Goal: Information Seeking & Learning: Learn about a topic

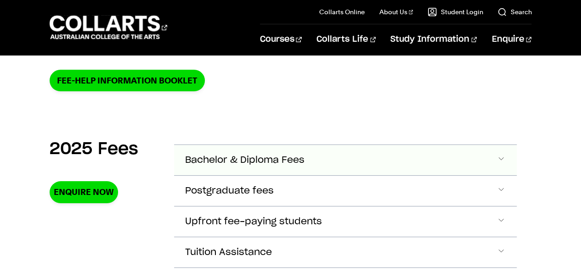
click at [332, 147] on button "Bachelor & Diploma Fees" at bounding box center [345, 160] width 343 height 30
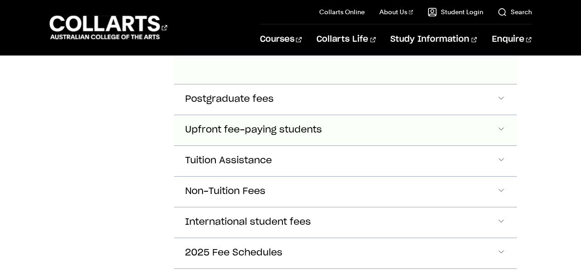
scroll to position [731, 0]
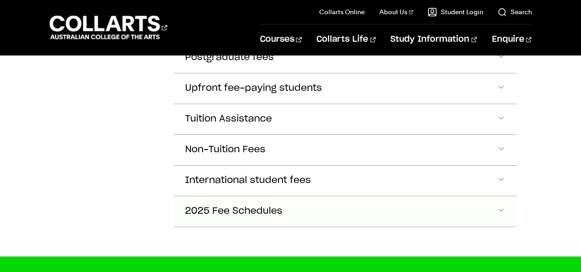
click at [453, 203] on button "2025 Fee Schedules" at bounding box center [345, 212] width 343 height 30
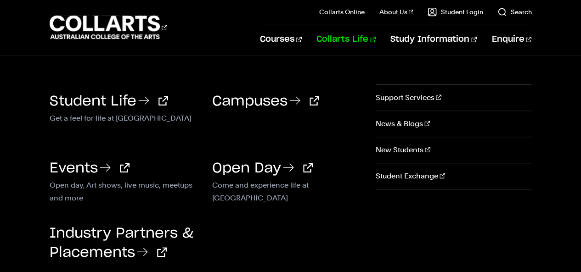
scroll to position [129, 0]
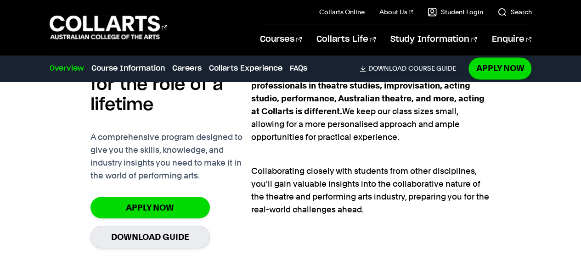
scroll to position [627, 0]
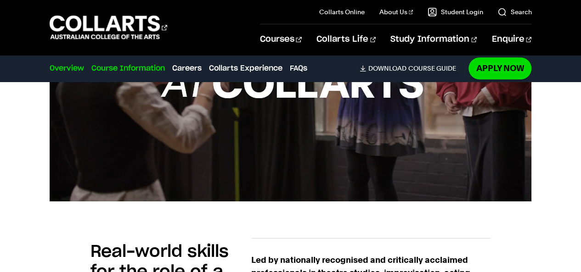
click at [118, 68] on link "Course Information" at bounding box center [128, 68] width 74 height 11
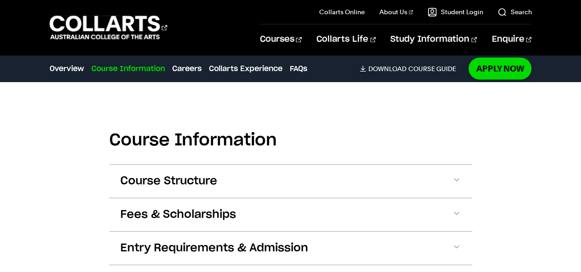
scroll to position [809, 0]
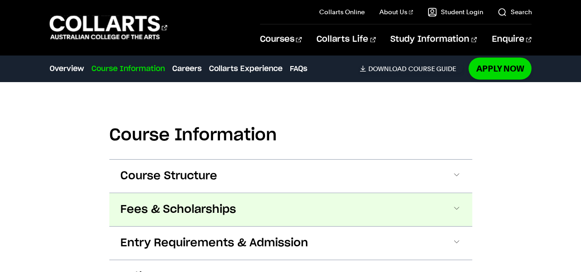
click at [183, 203] on span "Fees & Scholarships" at bounding box center [178, 210] width 116 height 15
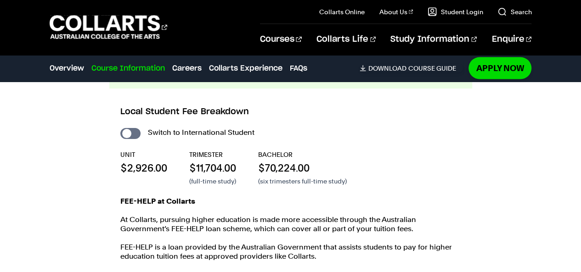
scroll to position [954, 0]
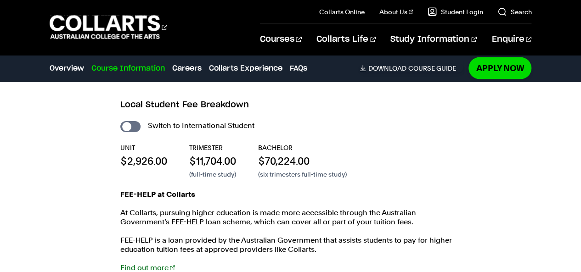
click at [364, 242] on p "FEE-HELP is a loan provided by the Australian Government that assists students …" at bounding box center [290, 245] width 341 height 18
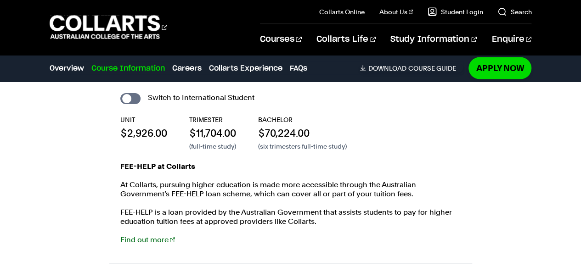
scroll to position [1015, 0]
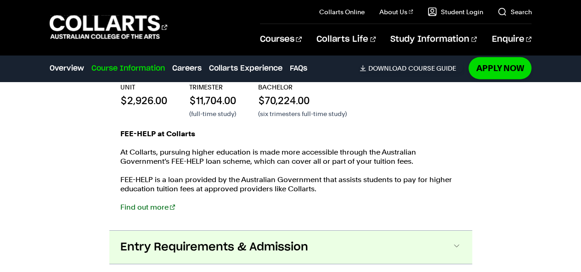
click at [225, 237] on button "Entry Requirements & Admission" at bounding box center [290, 247] width 363 height 33
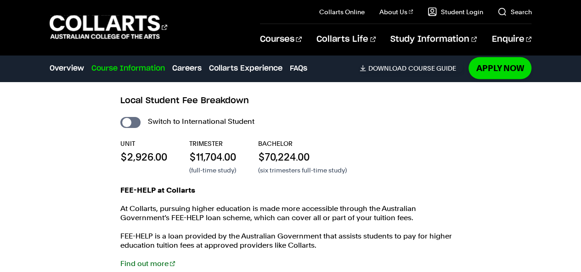
scroll to position [958, 0]
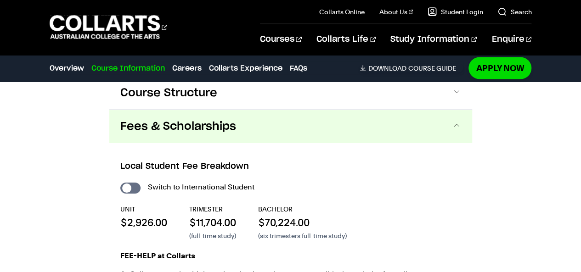
click at [290, 241] on div "Switch to International Student UNIT $2,926.00 TRIMESTER $11,704.00 (full-time …" at bounding box center [290, 262] width 341 height 163
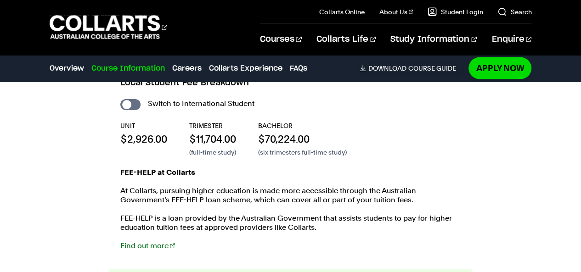
scroll to position [976, 0]
click at [345, 196] on p "At Collarts, pursuing higher education is made more accessible through the Aust…" at bounding box center [290, 196] width 341 height 18
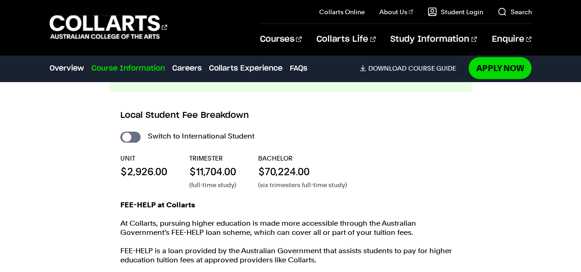
scroll to position [944, 0]
click at [129, 139] on input "International Student" at bounding box center [130, 137] width 20 height 11
checkbox input "true"
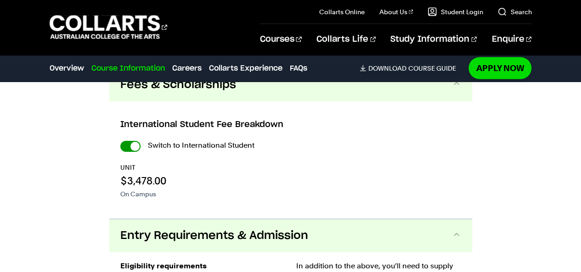
click at [131, 147] on input "International Student" at bounding box center [130, 146] width 20 height 11
checkbox input "false"
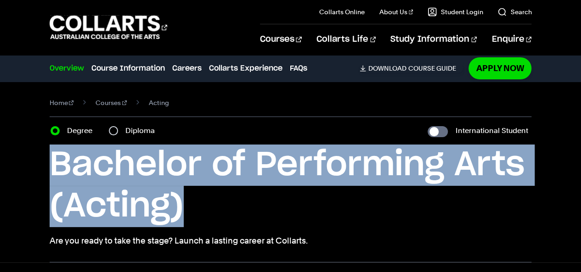
drag, startPoint x: 188, startPoint y: 212, endPoint x: 38, endPoint y: 157, distance: 160.4
click at [38, 157] on div "Home Courses Acting Course variant Degree Diploma International Student Bachelo…" at bounding box center [290, 172] width 581 height 181
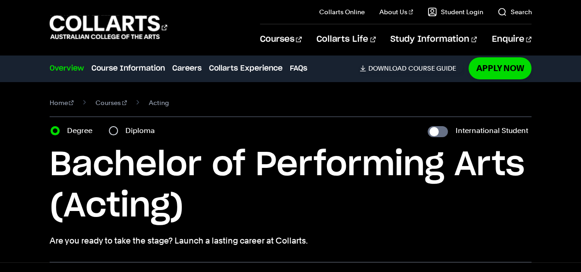
click at [144, 136] on label "Diploma" at bounding box center [142, 130] width 35 height 13
click at [118, 136] on input "Diploma" at bounding box center [113, 130] width 9 height 9
radio input "true"
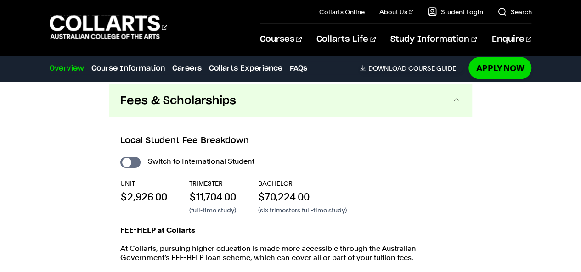
scroll to position [881, 0]
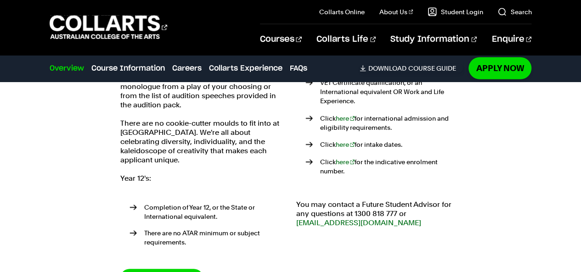
scroll to position [1249, 0]
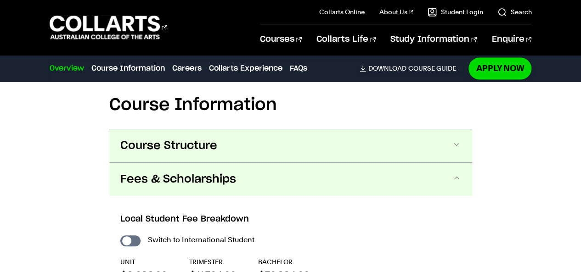
click at [203, 142] on span "Course Structure" at bounding box center [168, 146] width 97 height 15
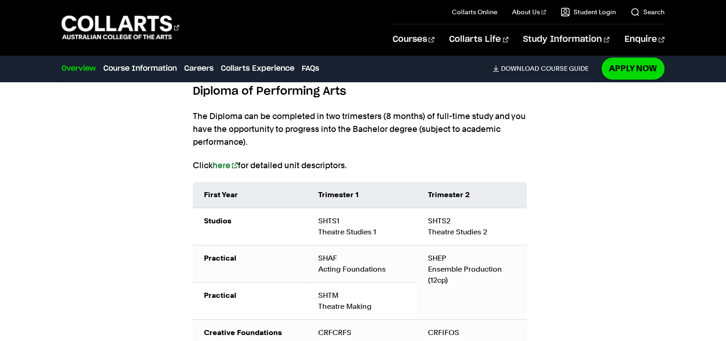
scroll to position [956, 0]
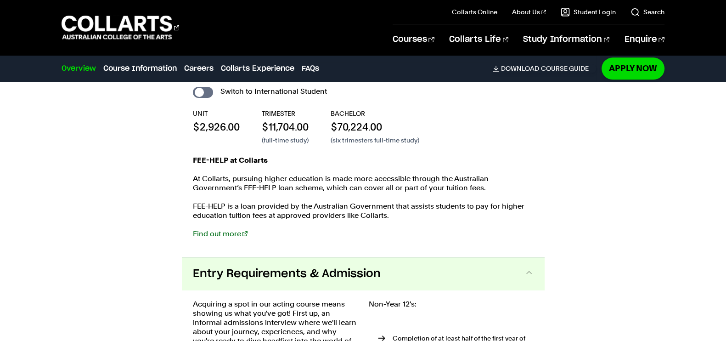
scroll to position [1362, 0]
